Goal: Task Accomplishment & Management: Manage account settings

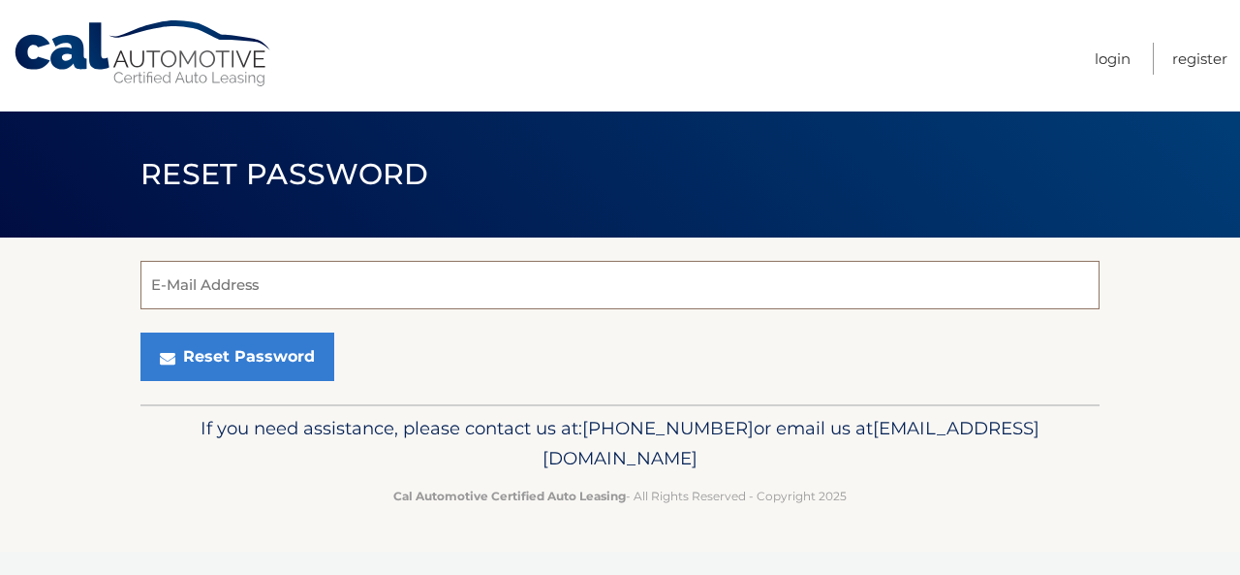
click at [448, 288] on input "E-Mail Address" at bounding box center [619, 285] width 959 height 48
type input "mmcmahon8@gmail.com"
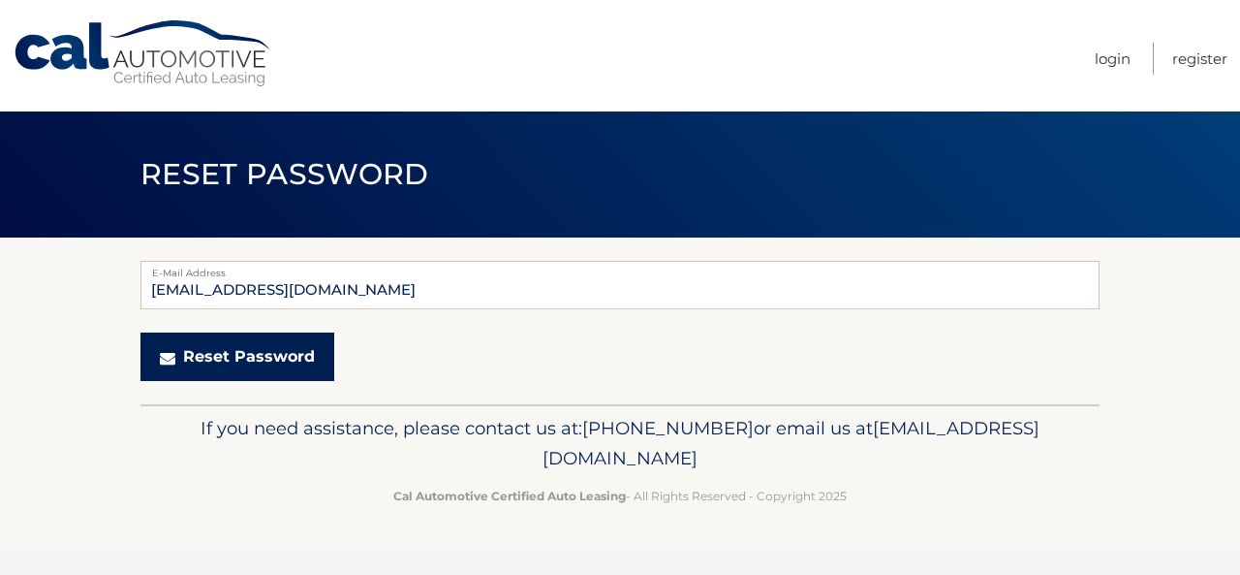
click at [226, 354] on button "Reset Password" at bounding box center [237, 356] width 194 height 48
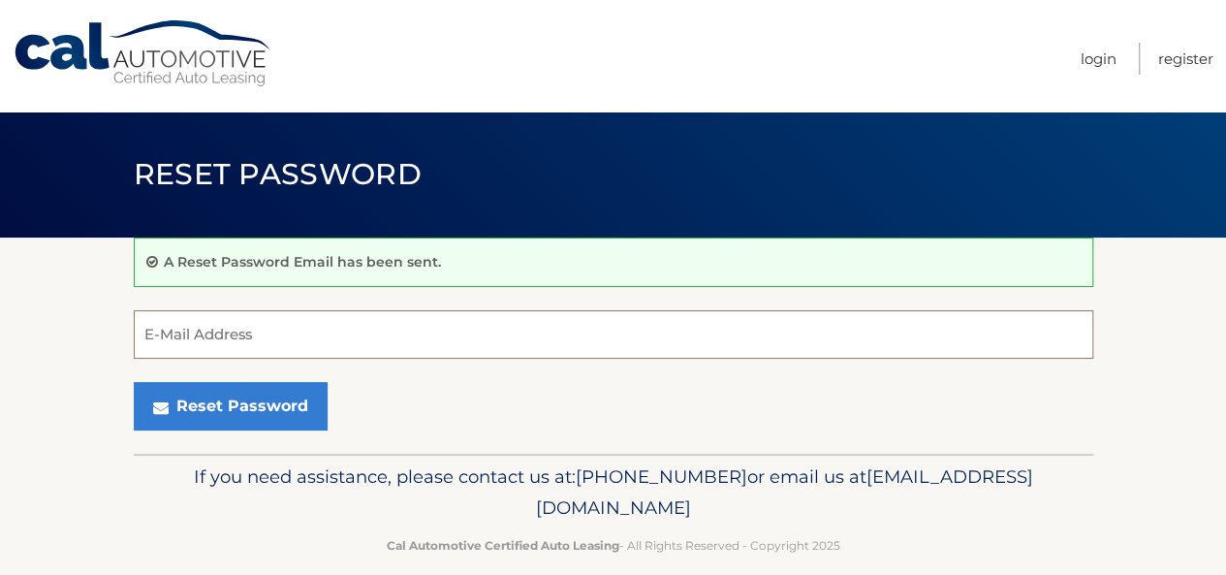
click at [319, 342] on input "E-Mail Address" at bounding box center [613, 334] width 959 height 48
click at [577, 420] on div "Reset Password" at bounding box center [613, 406] width 959 height 48
click at [1102, 65] on link "Login" at bounding box center [1098, 59] width 36 height 32
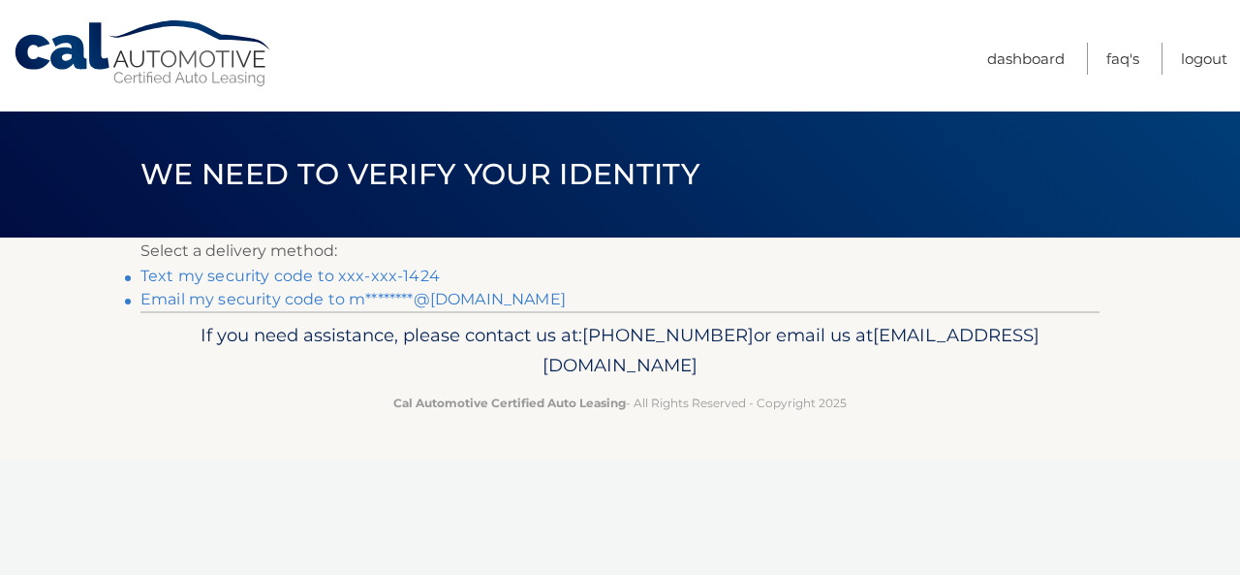
click at [375, 272] on link "Text my security code to xxx-xxx-1424" at bounding box center [289, 275] width 299 height 18
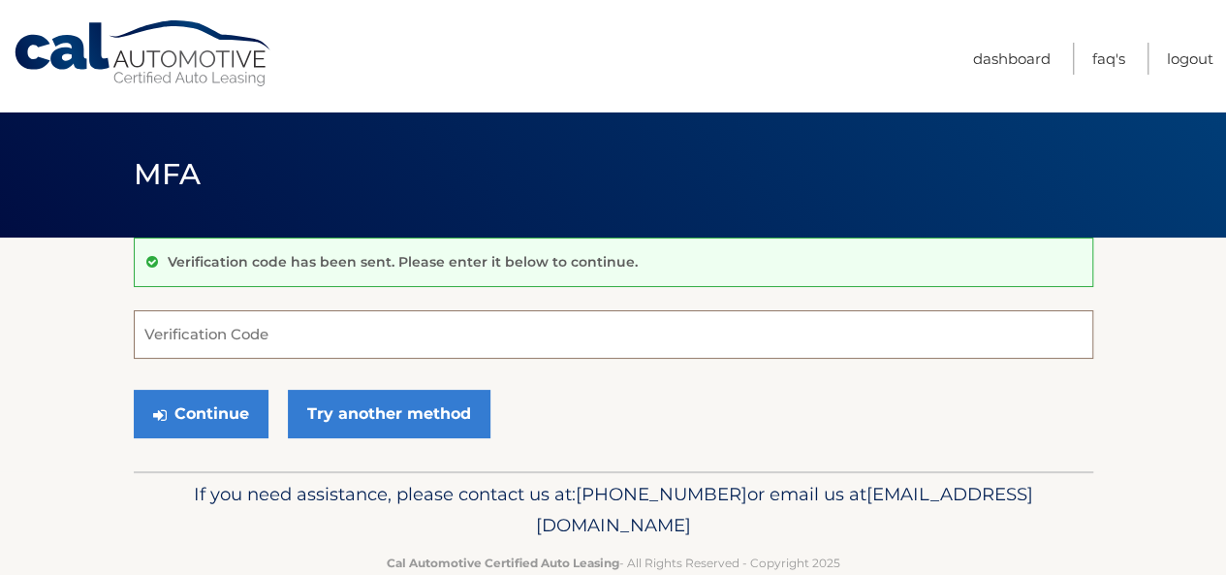
click at [592, 336] on input "Verification Code" at bounding box center [613, 334] width 959 height 48
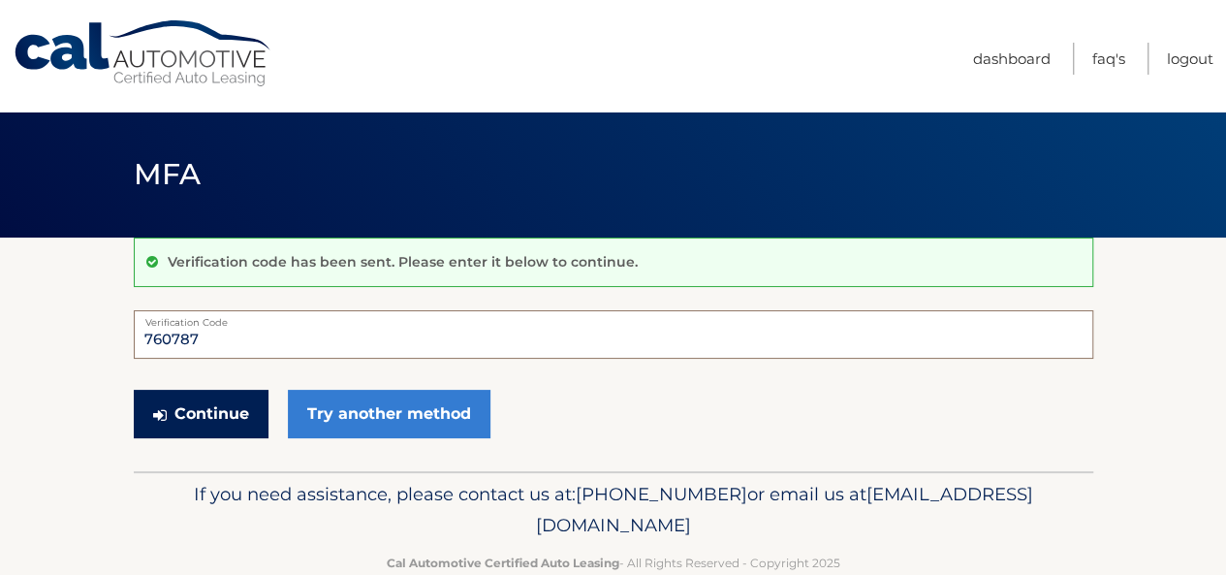
type input "760787"
click at [232, 418] on button "Continue" at bounding box center [201, 413] width 135 height 48
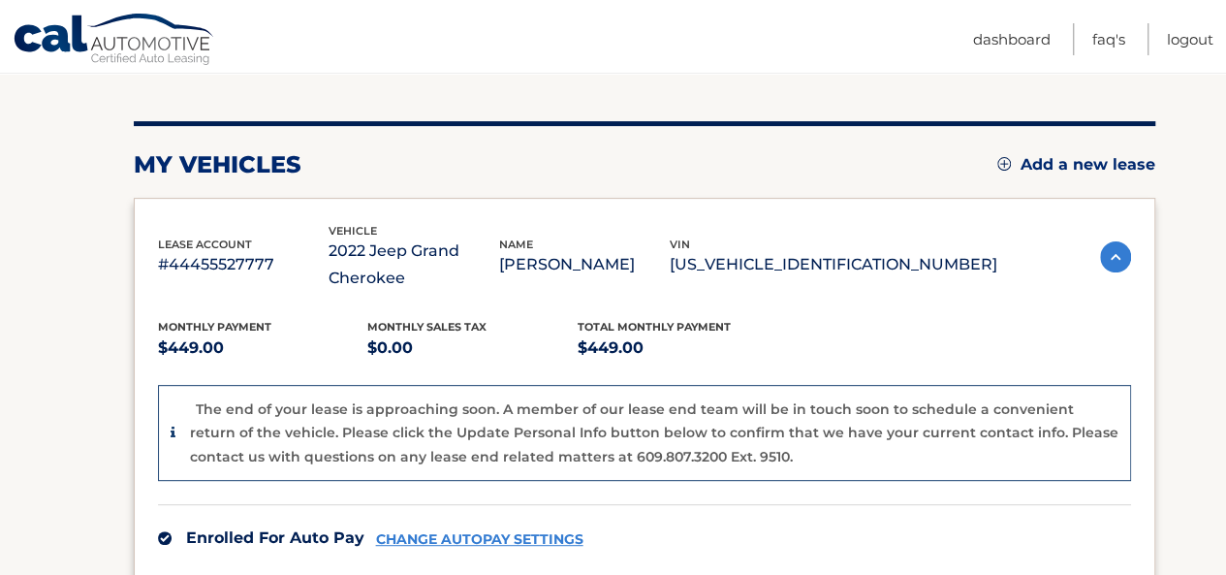
scroll to position [204, 0]
click at [863, 293] on div "Monthly Payment $449.00 Monthly sales Tax $0.00 Total Monthly Payment $449.00 T…" at bounding box center [644, 552] width 973 height 523
click at [1110, 259] on img at bounding box center [1115, 255] width 31 height 31
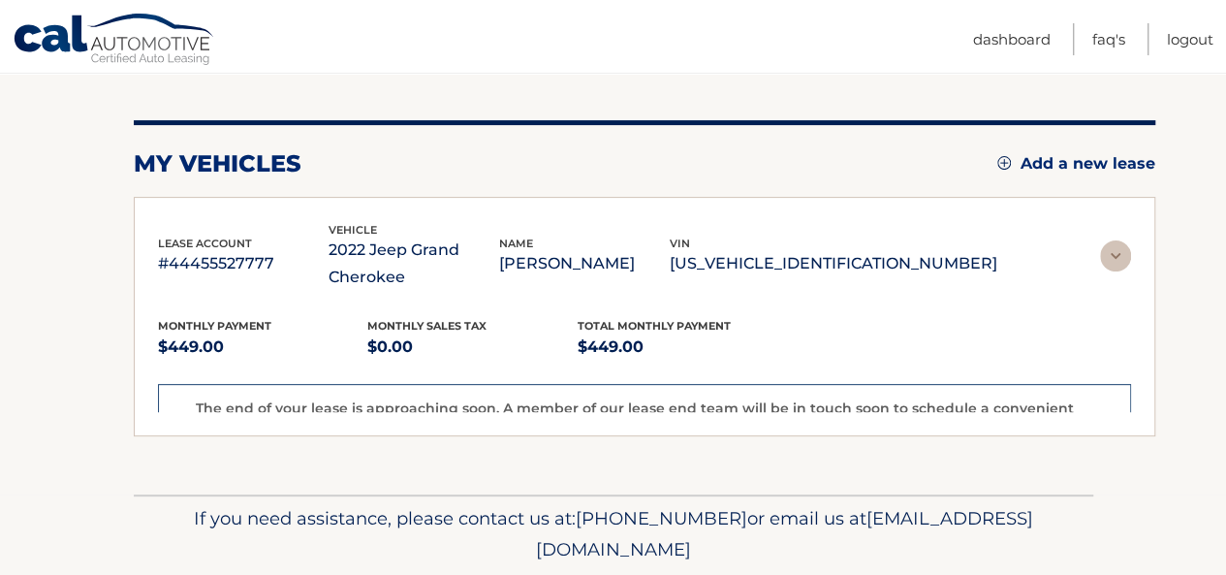
scroll to position [148, 0]
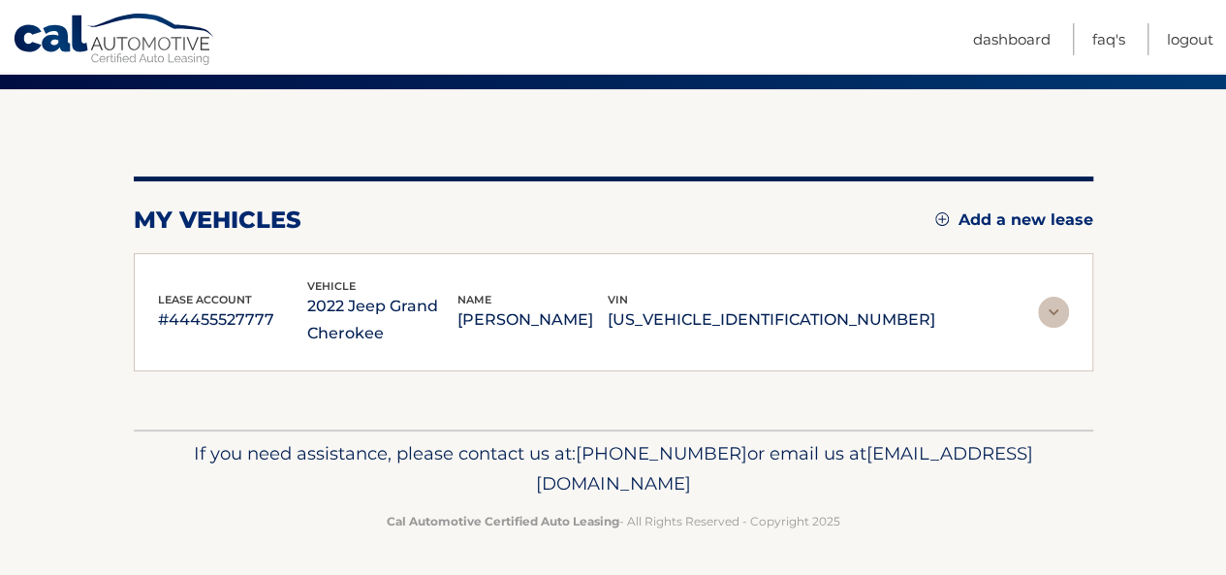
click at [1051, 308] on img at bounding box center [1053, 311] width 31 height 31
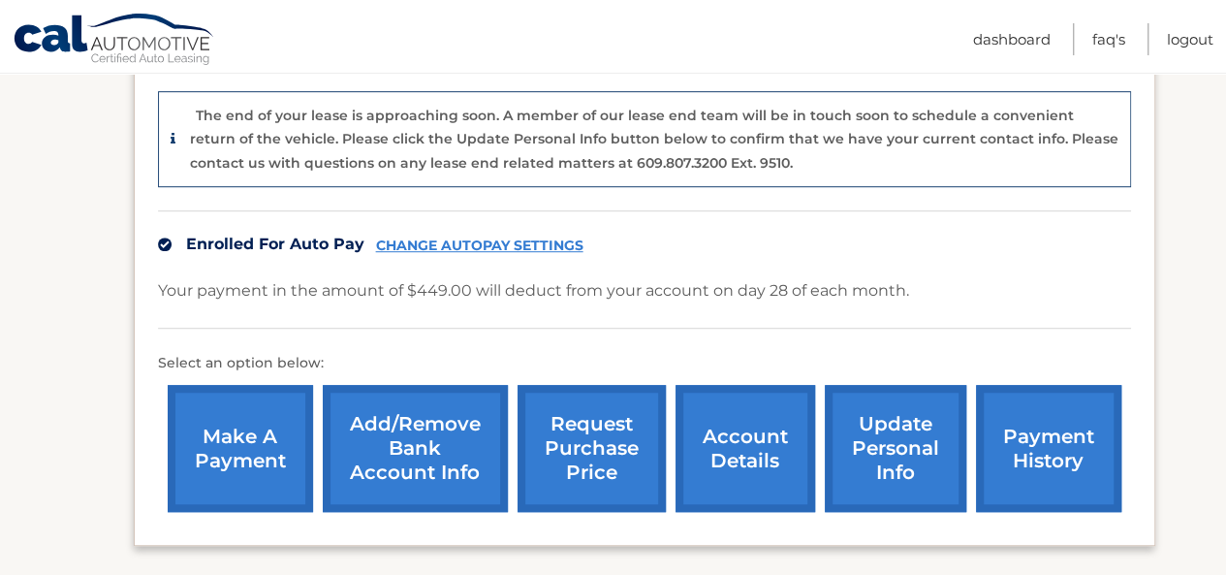
scroll to position [527, 0]
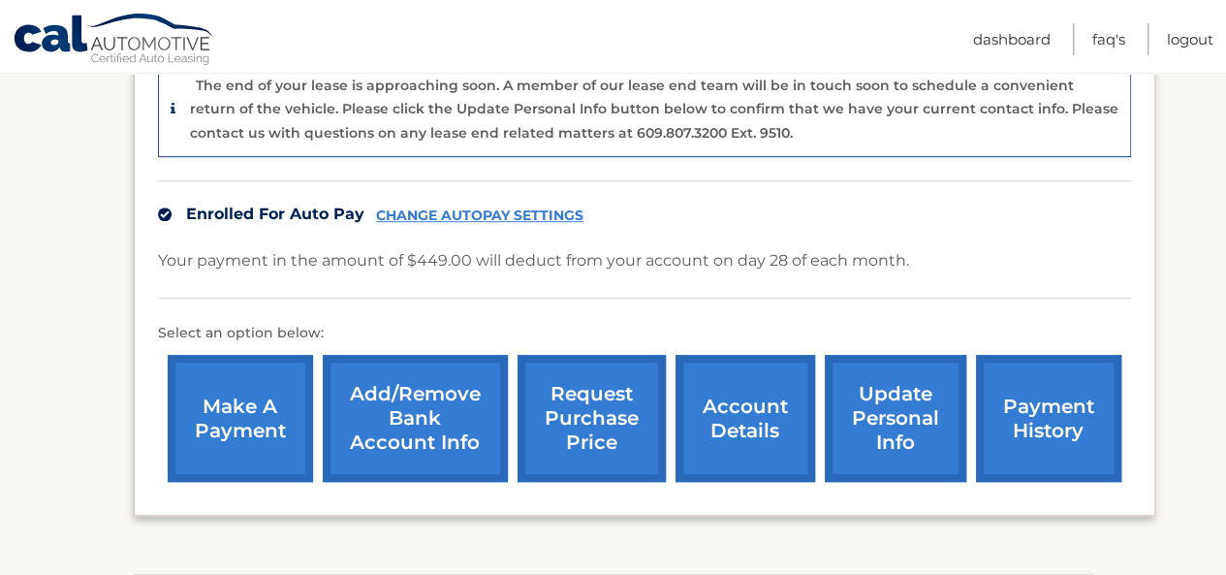
click at [1010, 428] on link "payment history" at bounding box center [1048, 418] width 145 height 127
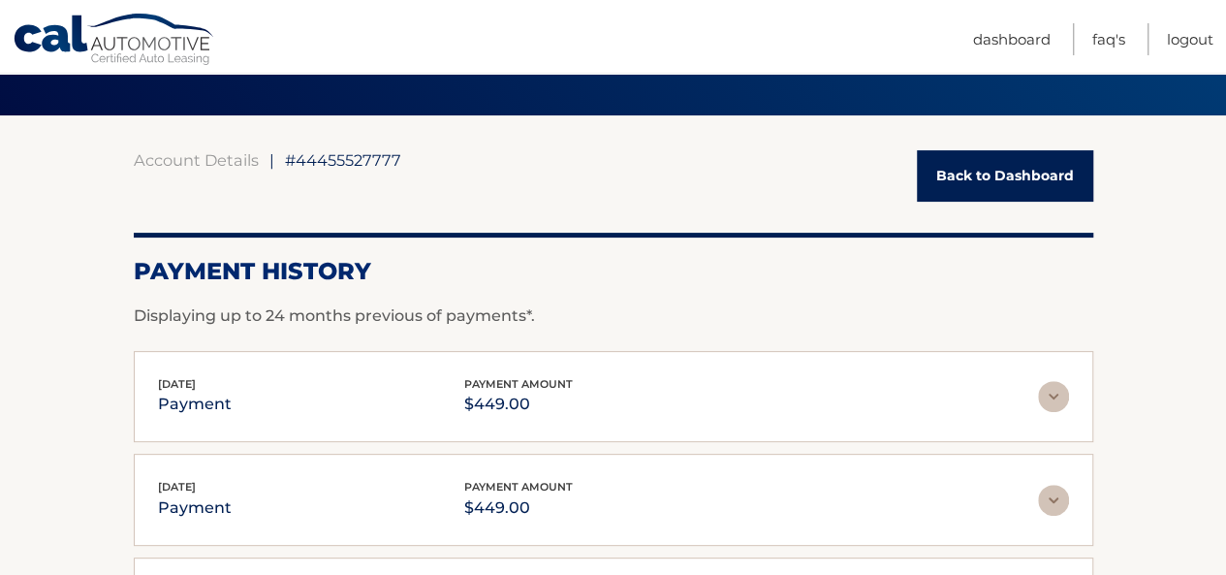
scroll to position [262, 0]
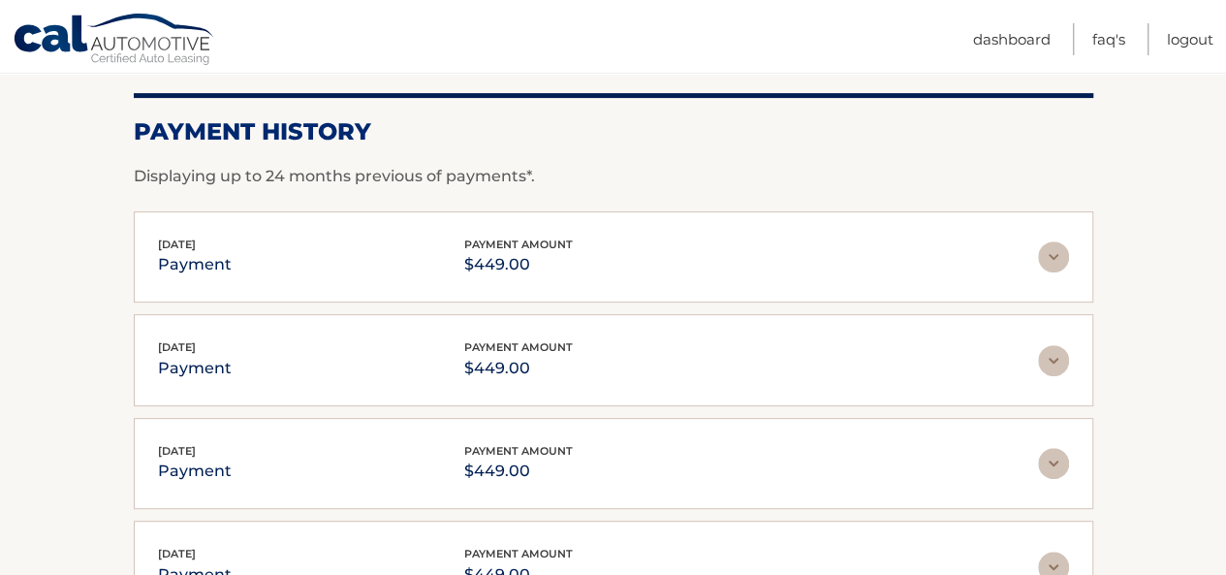
click at [1054, 255] on img at bounding box center [1053, 256] width 31 height 31
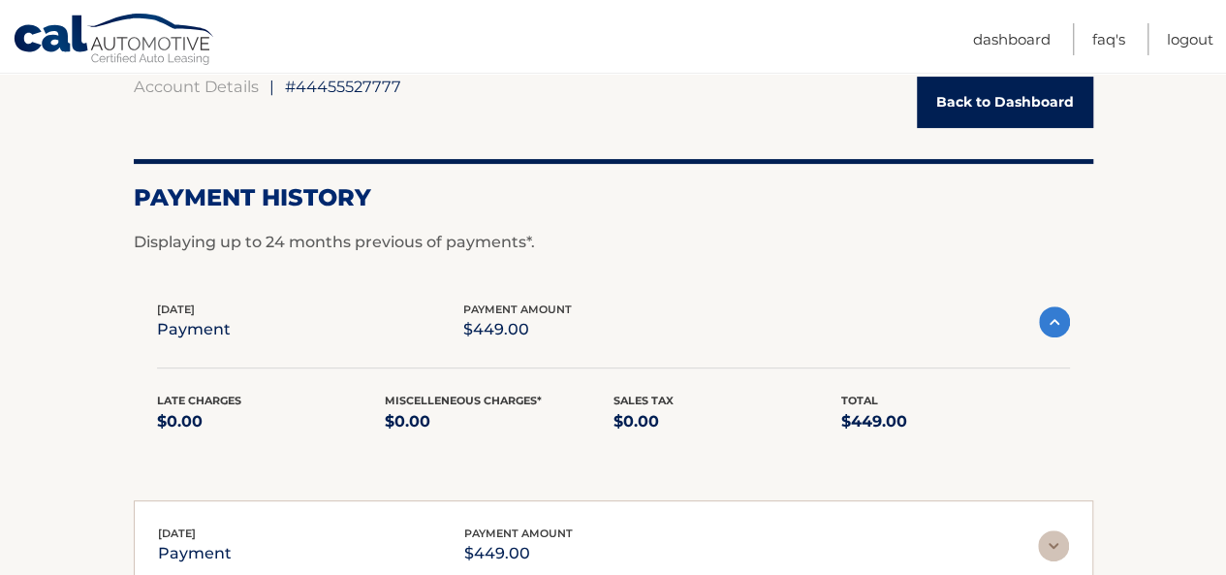
scroll to position [134, 0]
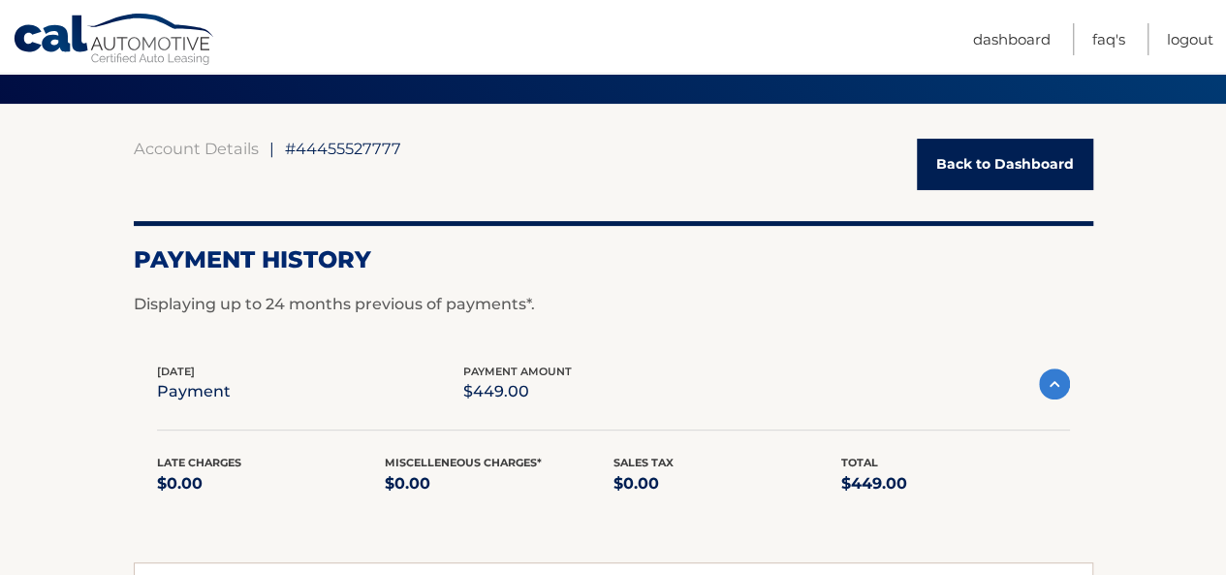
click at [1066, 169] on link "Back to Dashboard" at bounding box center [1005, 164] width 176 height 51
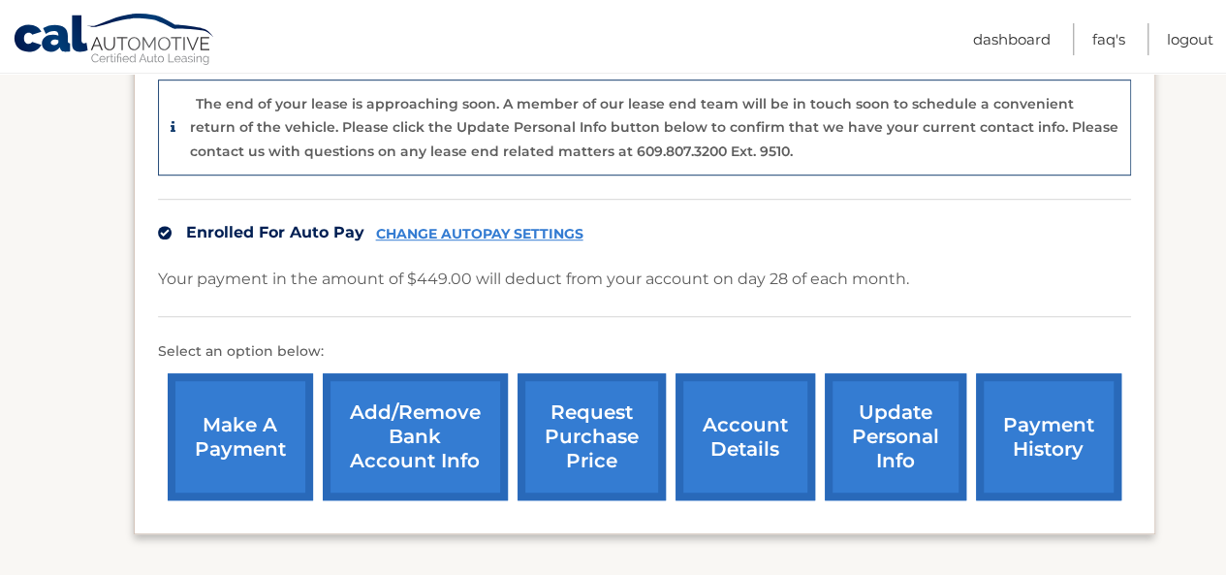
scroll to position [543, 0]
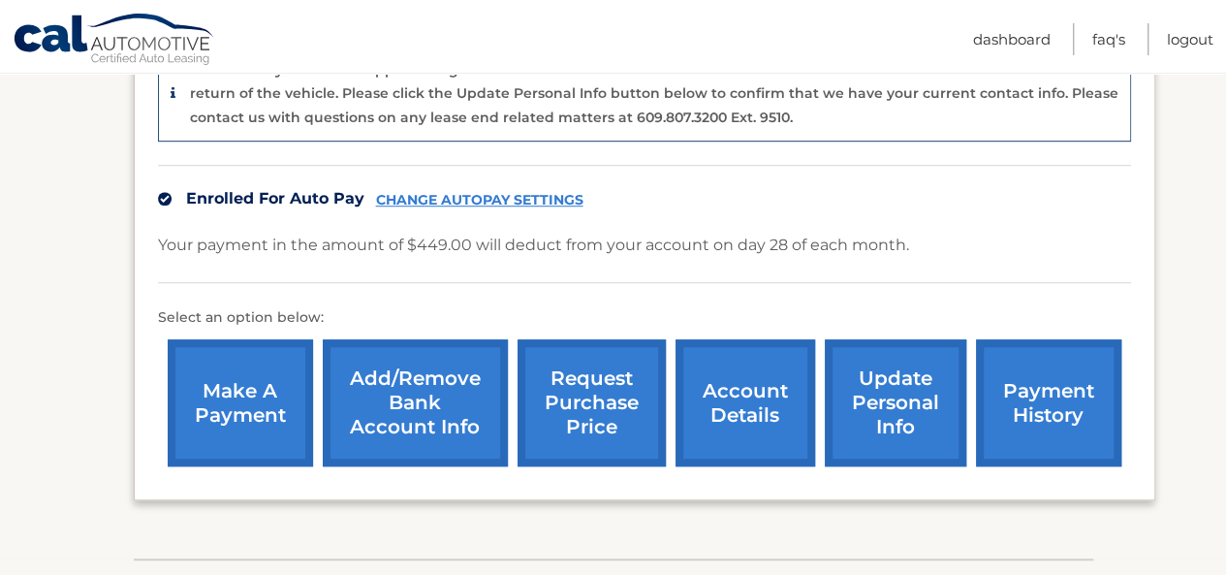
click at [734, 428] on link "account details" at bounding box center [745, 402] width 140 height 127
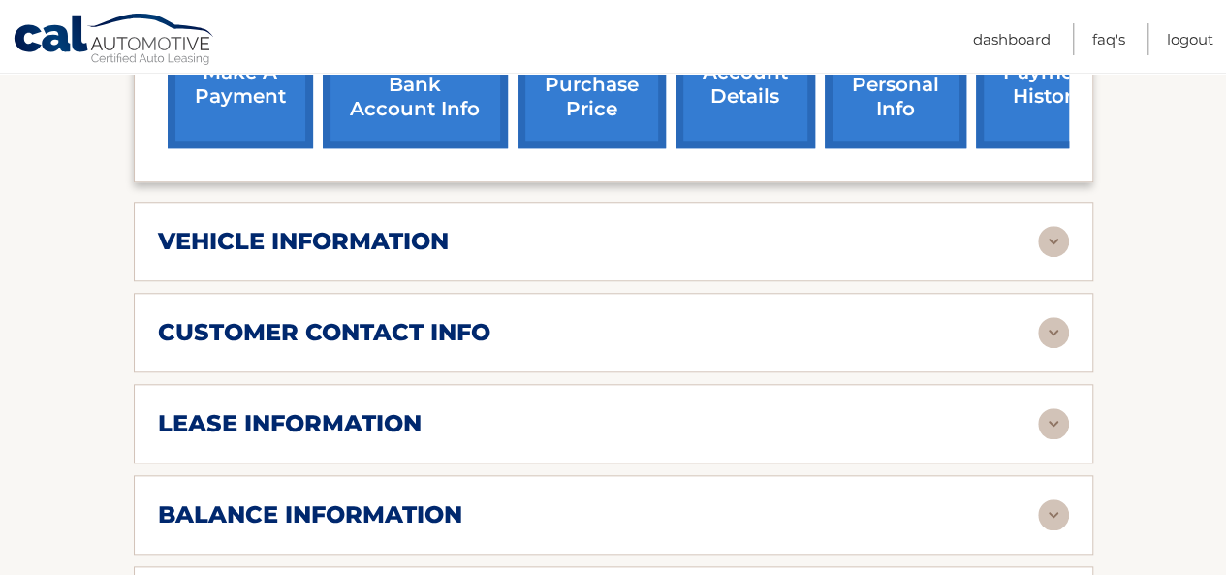
scroll to position [773, 0]
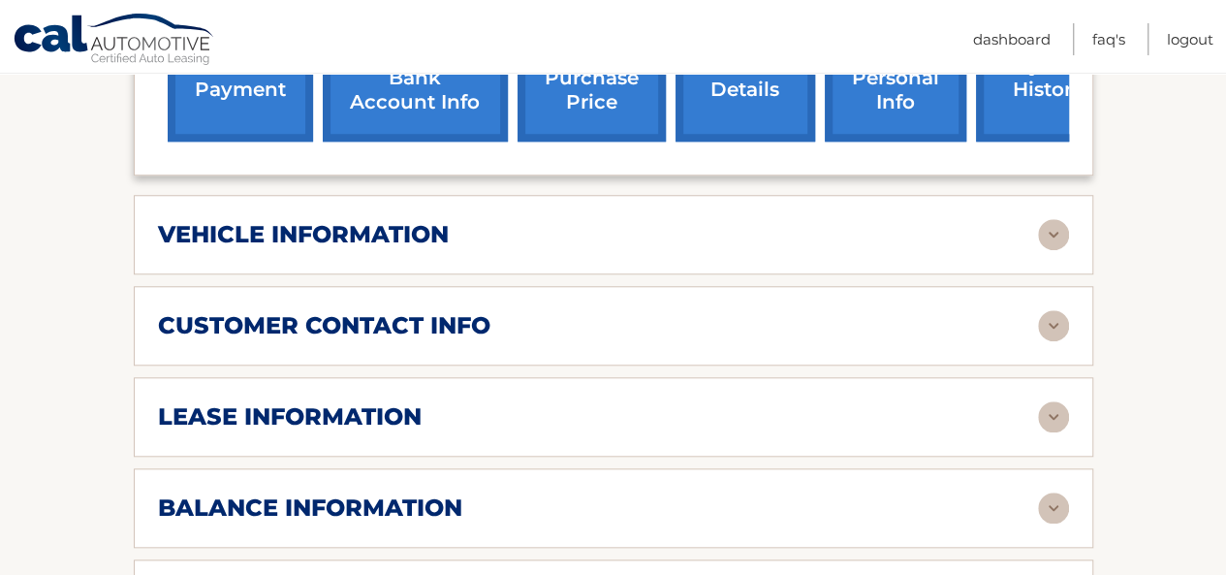
click at [1055, 321] on img at bounding box center [1053, 325] width 31 height 31
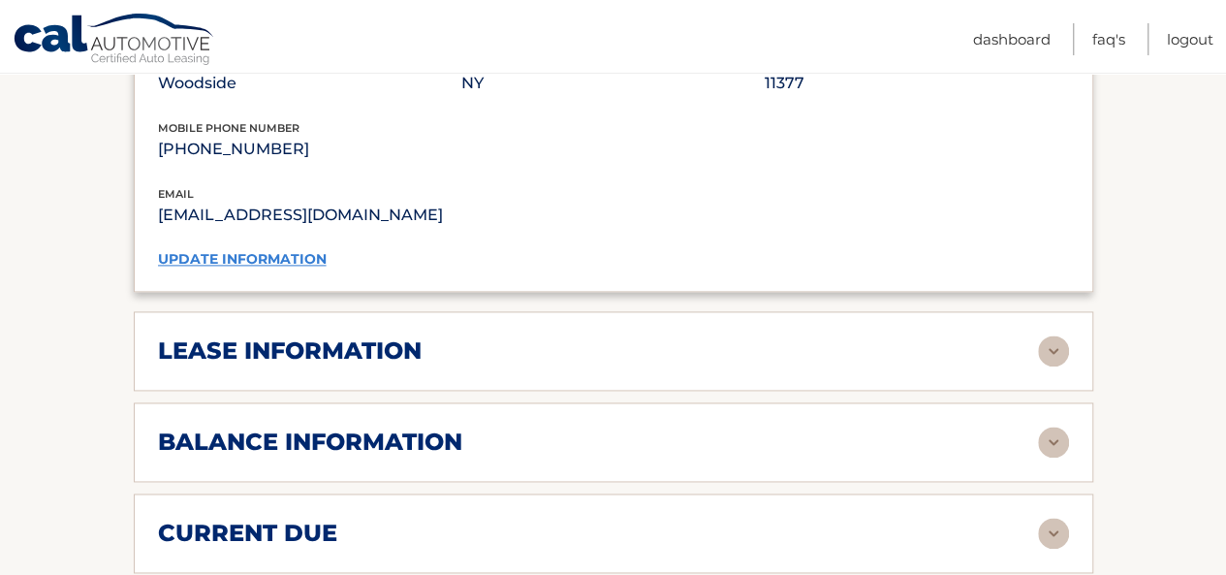
scroll to position [1297, 0]
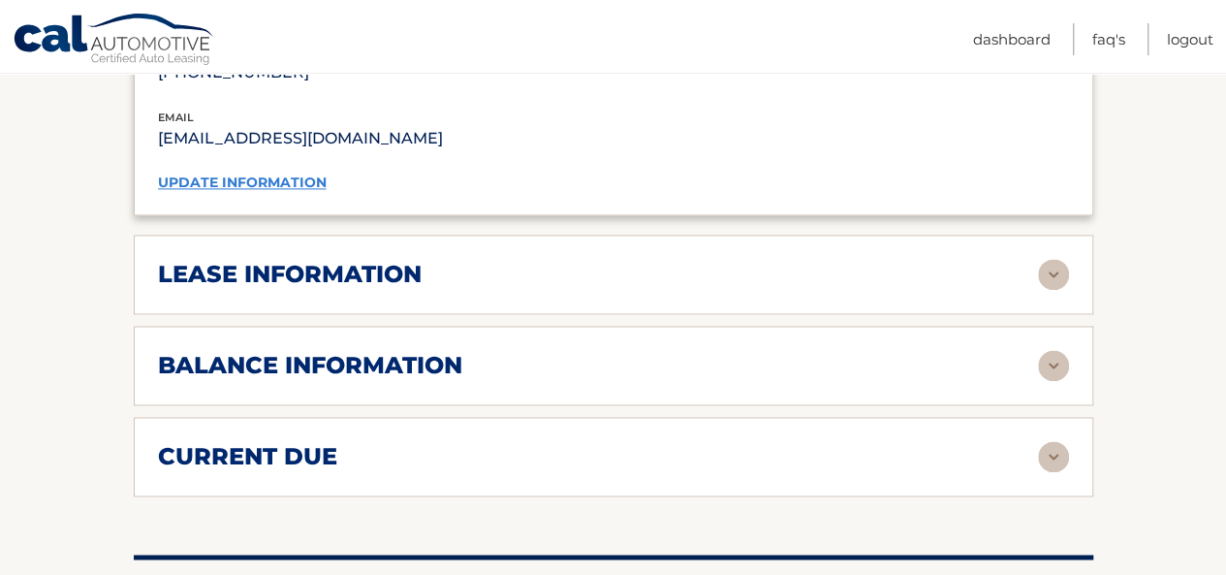
click at [1056, 264] on img at bounding box center [1053, 274] width 31 height 31
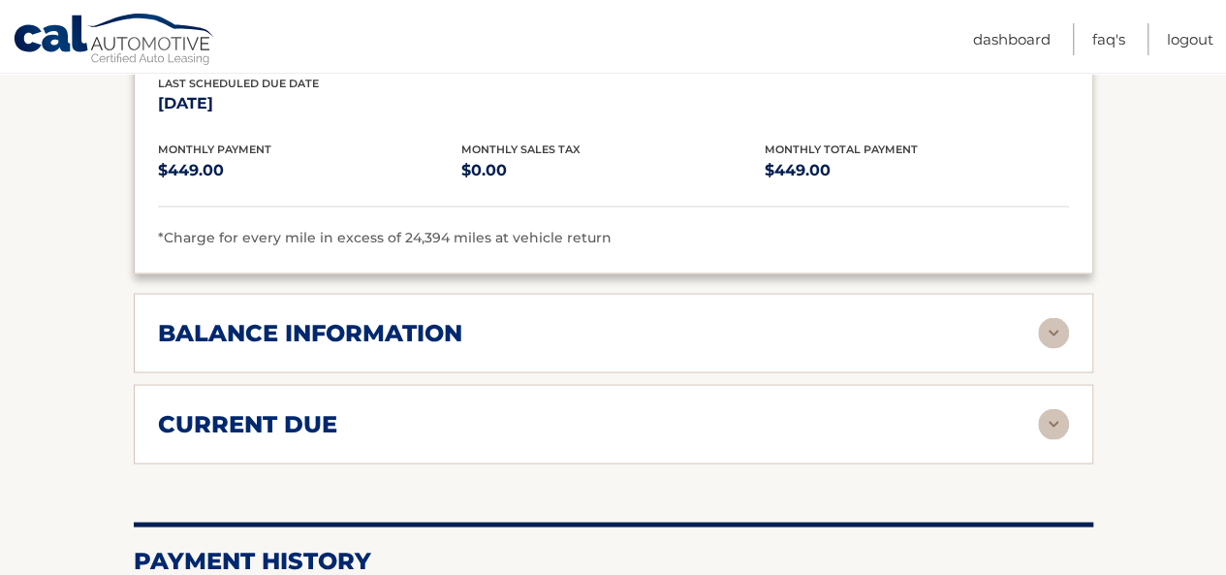
scroll to position [1713, 0]
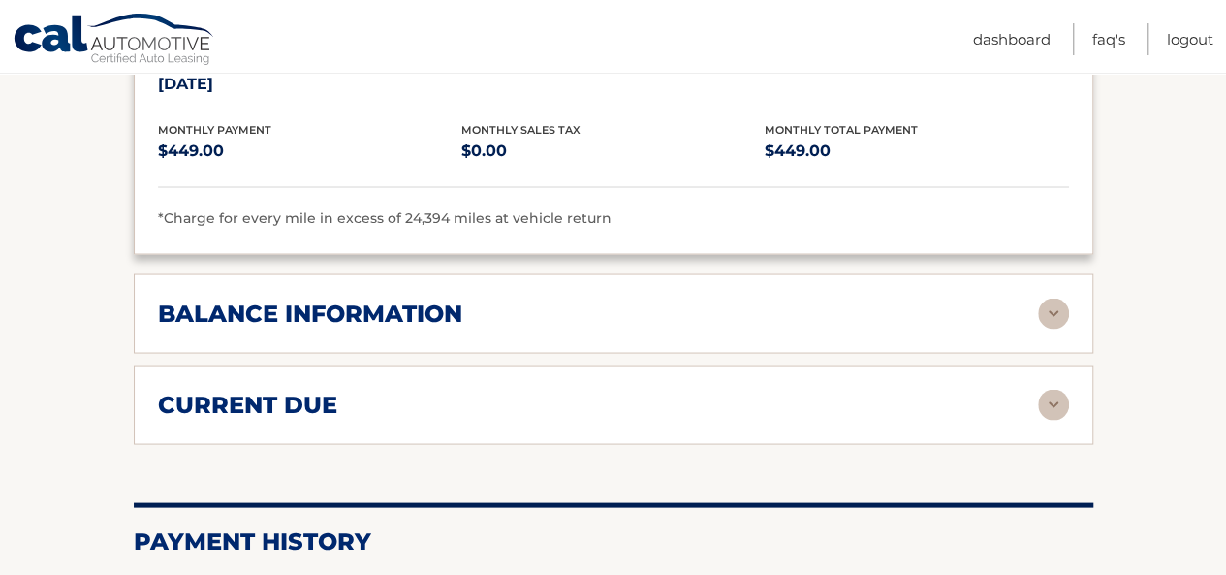
click at [1048, 297] on img at bounding box center [1053, 312] width 31 height 31
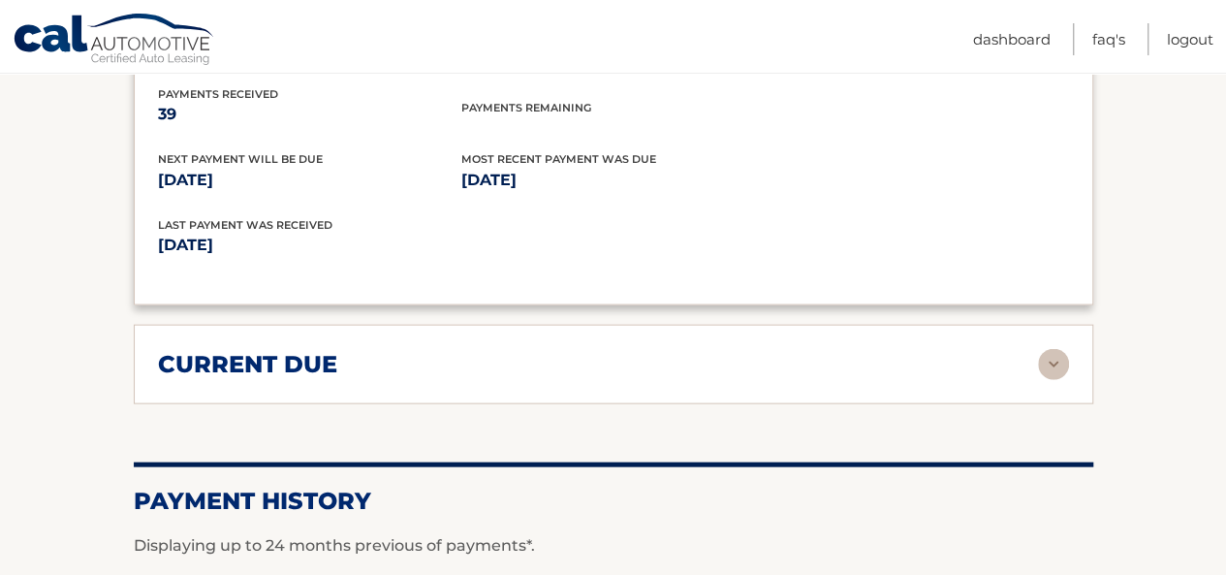
scroll to position [2010, 0]
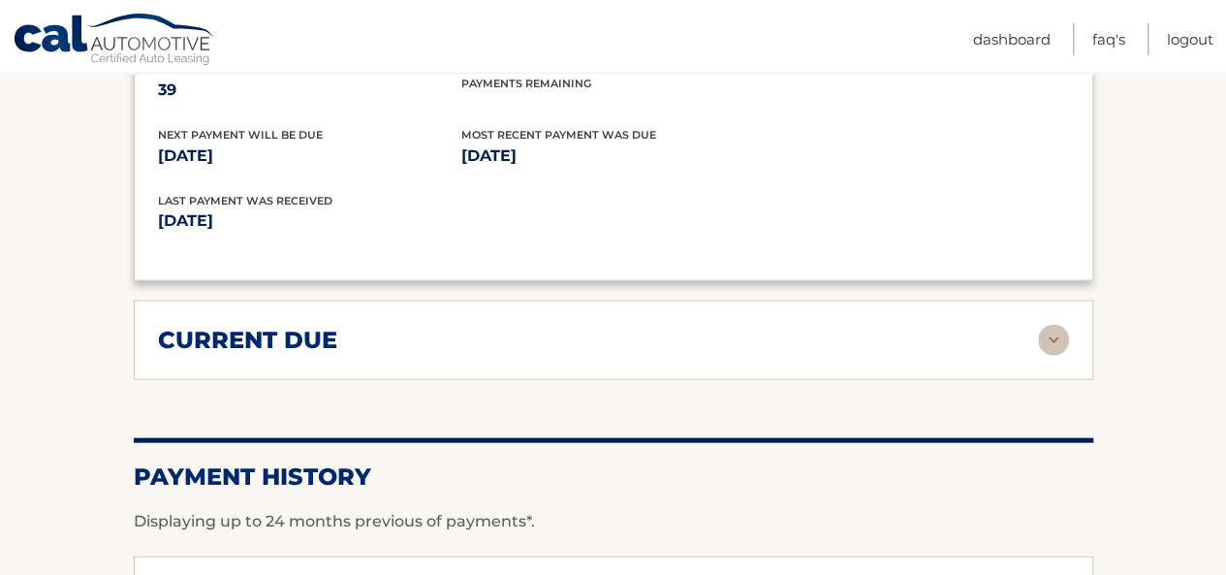
click at [1050, 330] on img at bounding box center [1053, 340] width 31 height 31
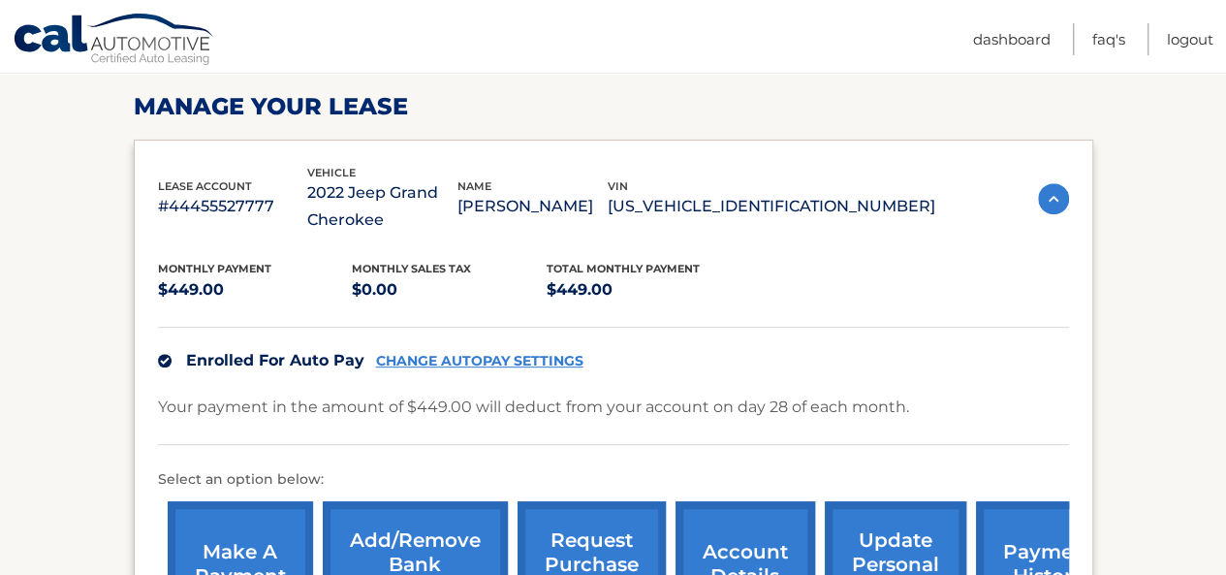
scroll to position [275, 0]
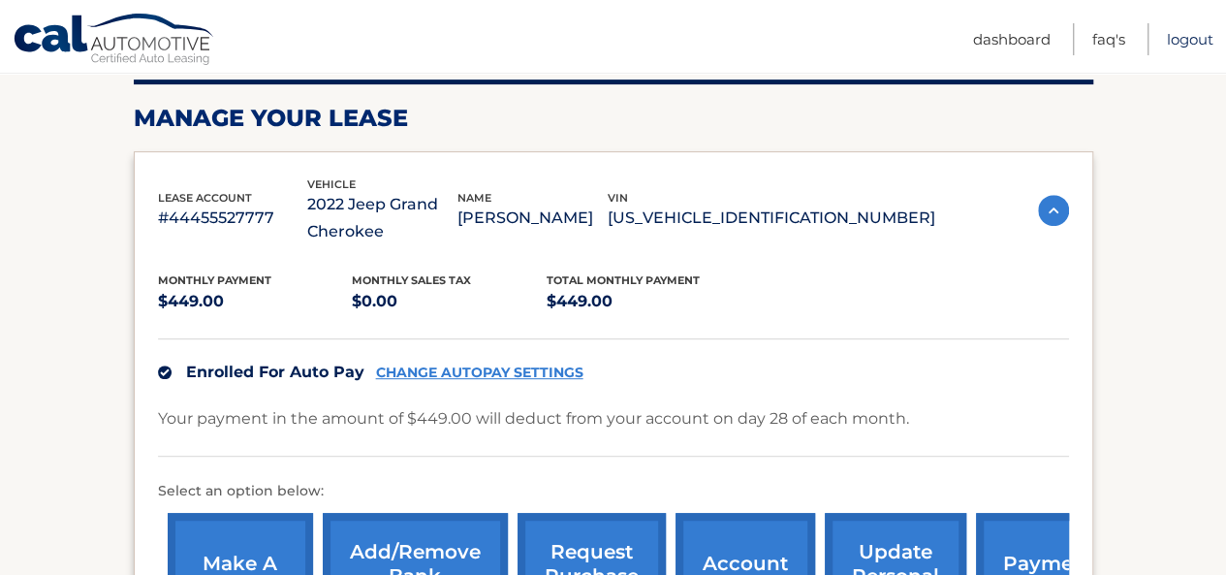
click at [1195, 42] on link "Logout" at bounding box center [1190, 39] width 47 height 32
